Goal: Task Accomplishment & Management: Manage account settings

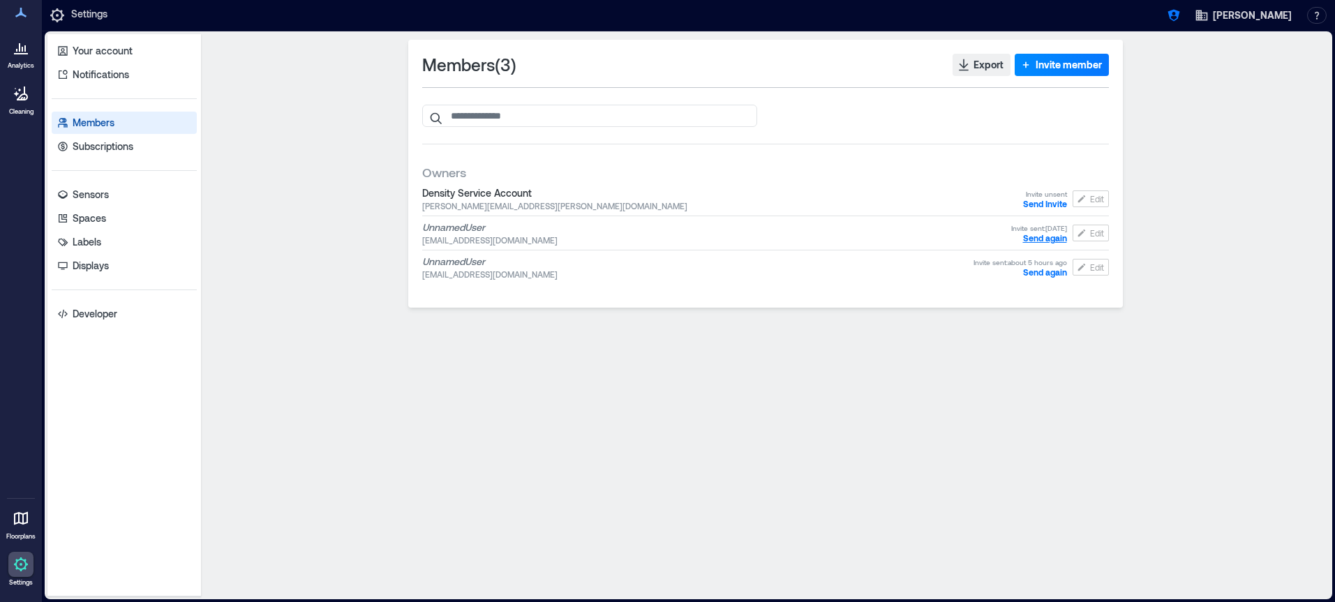
click at [1040, 236] on span "Send again" at bounding box center [1045, 238] width 44 height 10
click at [1097, 234] on span "Edit" at bounding box center [1097, 232] width 14 height 11
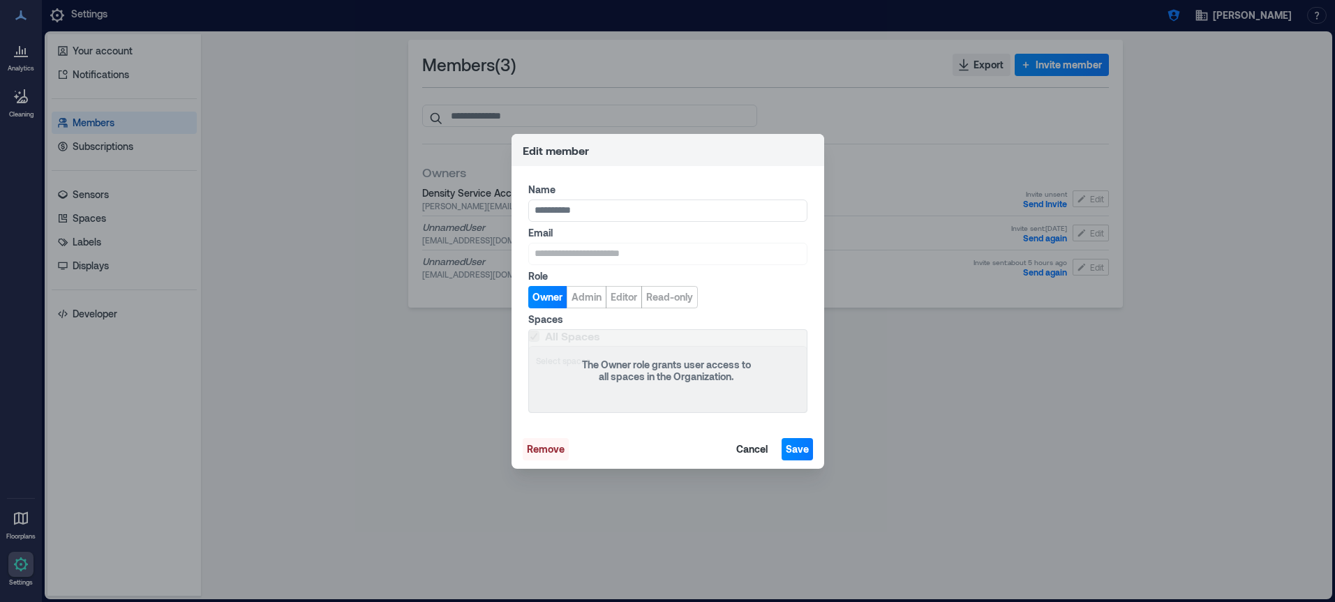
click at [564, 447] on button "Remove" at bounding box center [546, 449] width 46 height 22
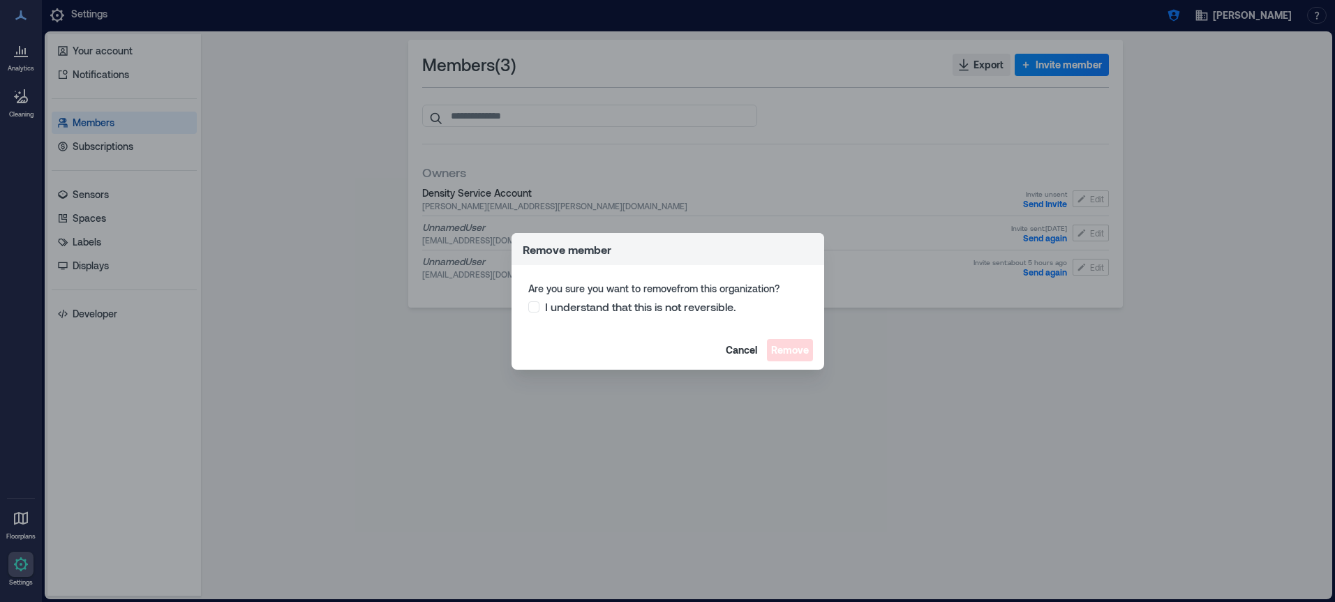
click at [698, 306] on span "I understand that this is not reversible." at bounding box center [640, 307] width 191 height 14
click at [781, 352] on span "Remove" at bounding box center [790, 350] width 38 height 14
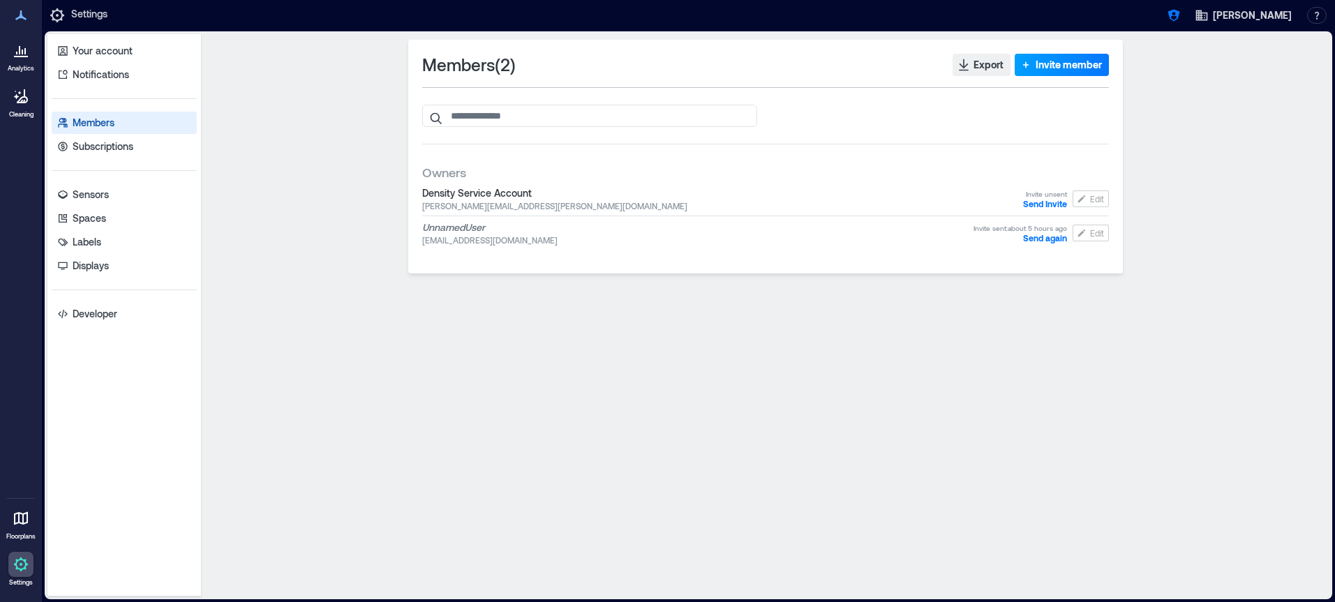
click at [1042, 62] on span "Invite member" at bounding box center [1068, 65] width 66 height 14
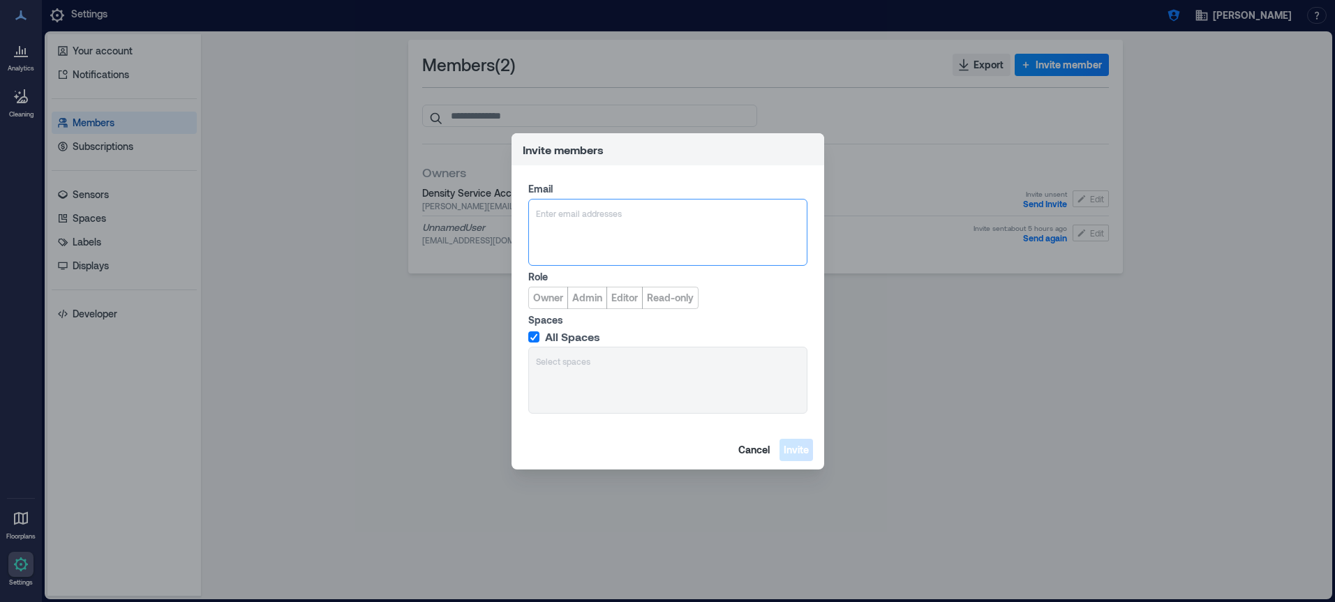
type input "**********"
click at [592, 275] on span "[EMAIL_ADDRESS][DOMAIN_NAME]" at bounding box center [621, 280] width 115 height 11
drag, startPoint x: 550, startPoint y: 299, endPoint x: 805, endPoint y: 451, distance: 297.0
click at [550, 299] on span "Owner" at bounding box center [548, 298] width 30 height 14
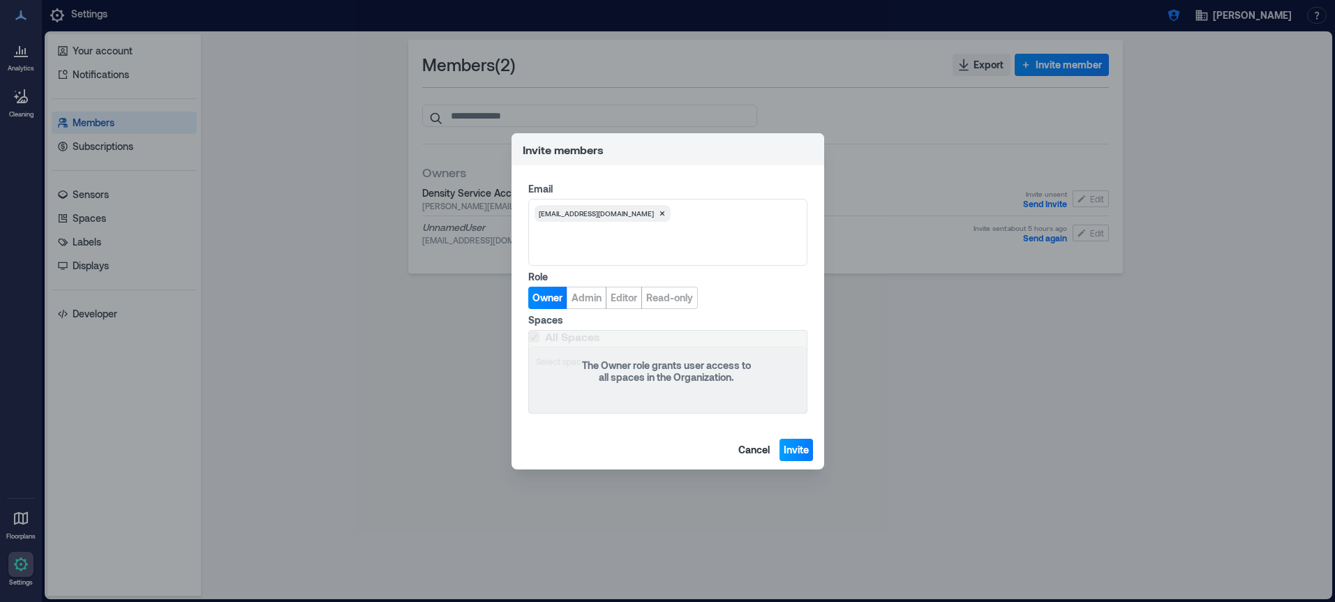
click at [808, 448] on span "Invite" at bounding box center [795, 450] width 25 height 14
